Goal: Entertainment & Leisure: Consume media (video, audio)

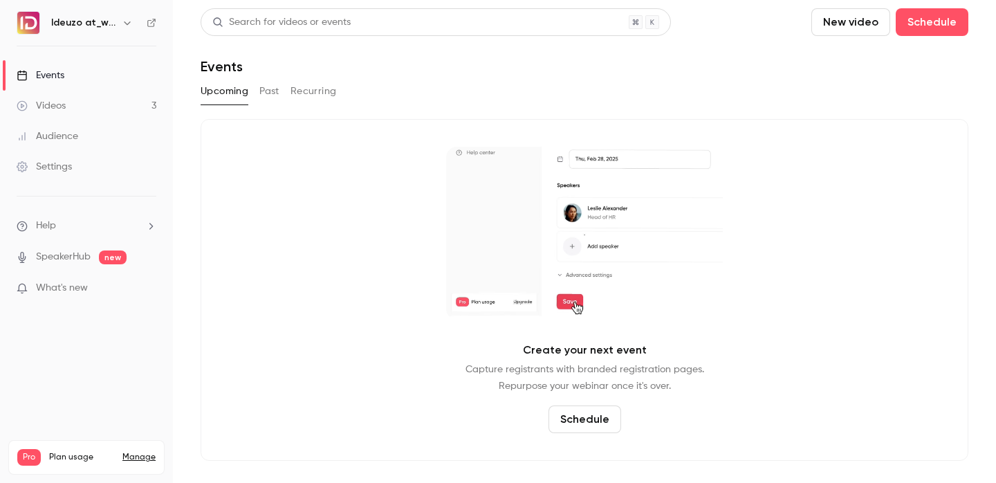
click at [59, 98] on link "Videos 3" at bounding box center [86, 106] width 173 height 30
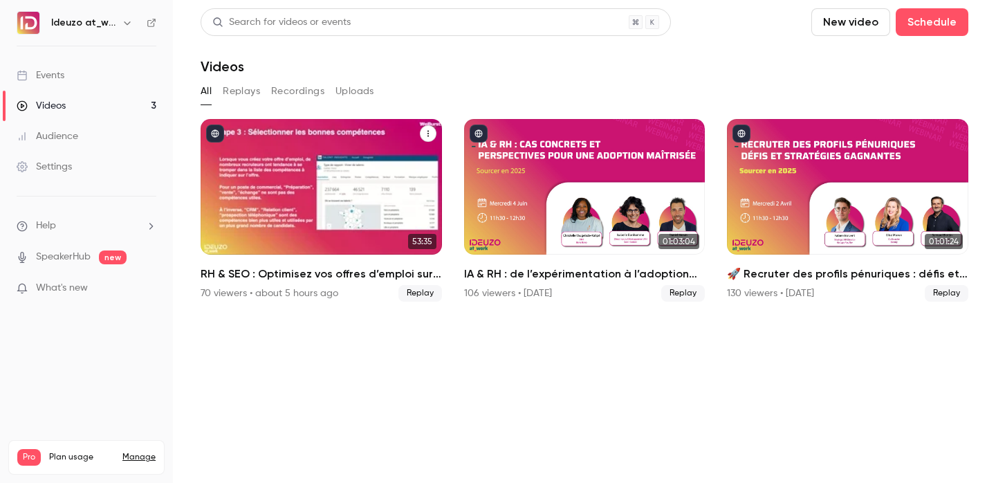
click at [425, 295] on span "Replay" at bounding box center [420, 293] width 44 height 17
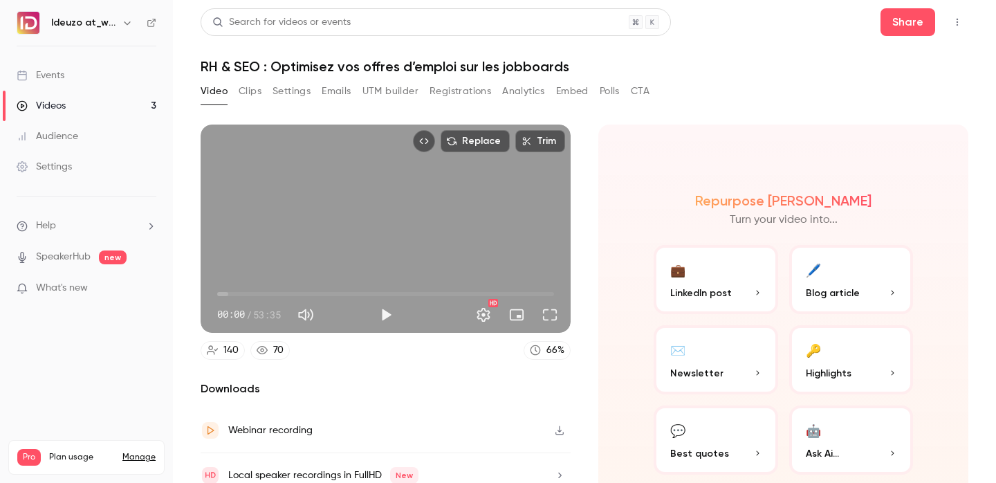
scroll to position [59, 0]
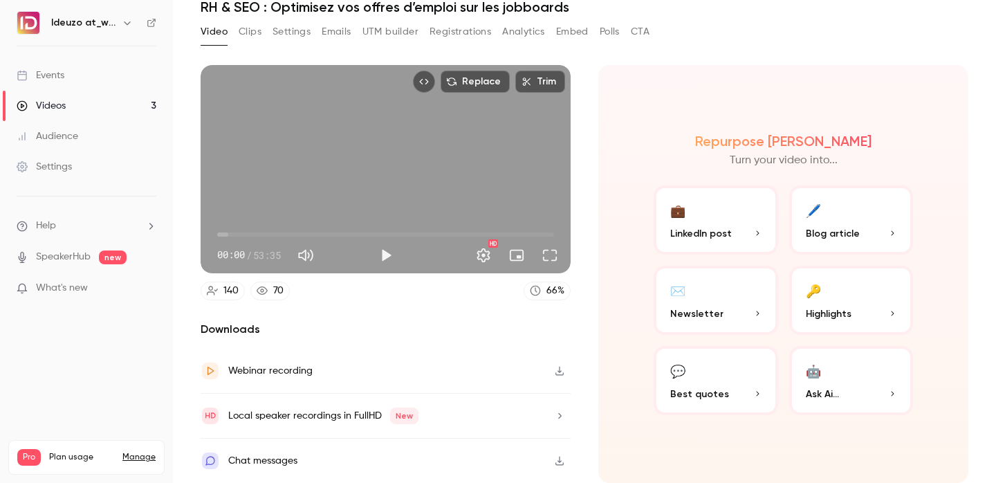
click at [118, 102] on link "Videos 3" at bounding box center [86, 106] width 173 height 30
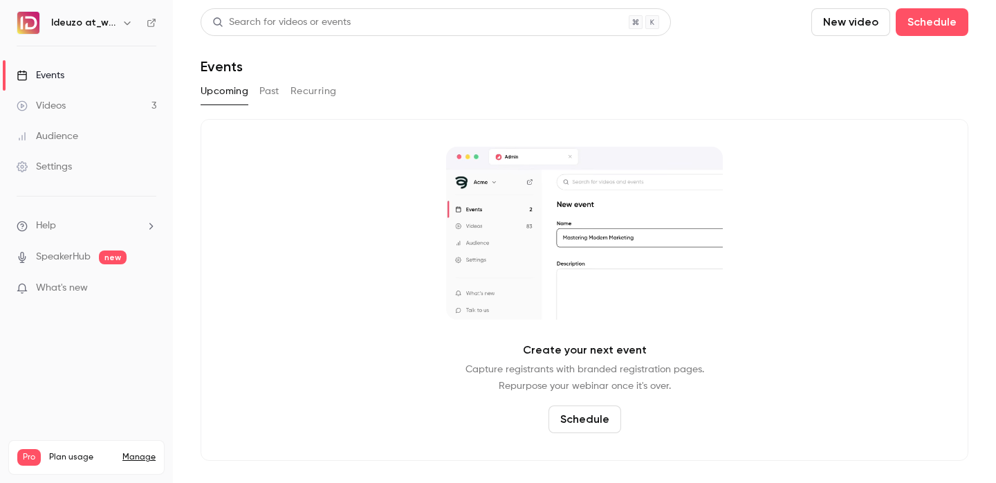
click at [127, 103] on link "Videos 3" at bounding box center [86, 106] width 173 height 30
